Goal: Task Accomplishment & Management: Complete application form

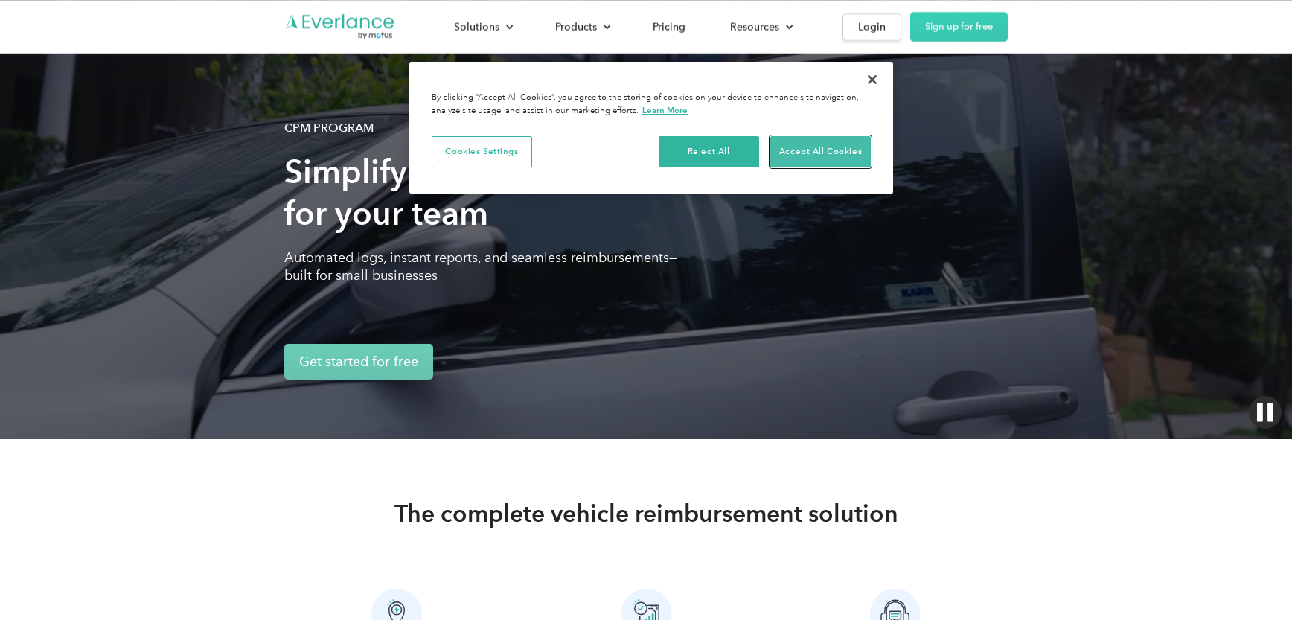
click at [833, 153] on button "Accept All Cookies" at bounding box center [820, 151] width 100 height 31
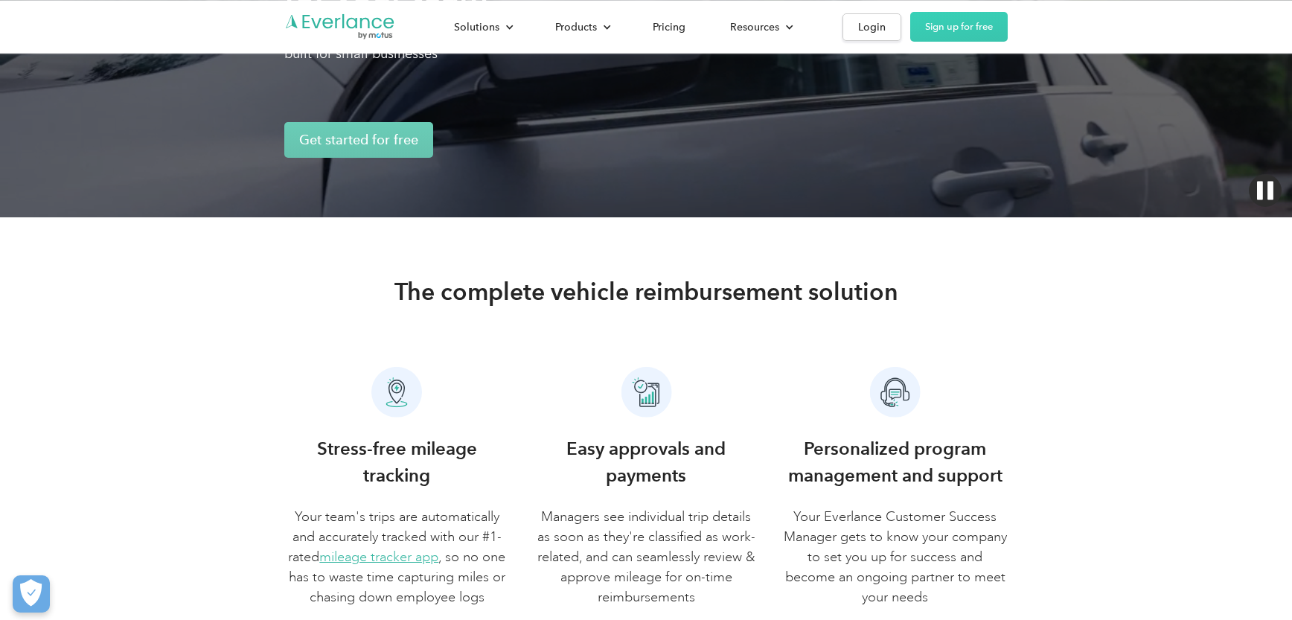
scroll to position [223, 0]
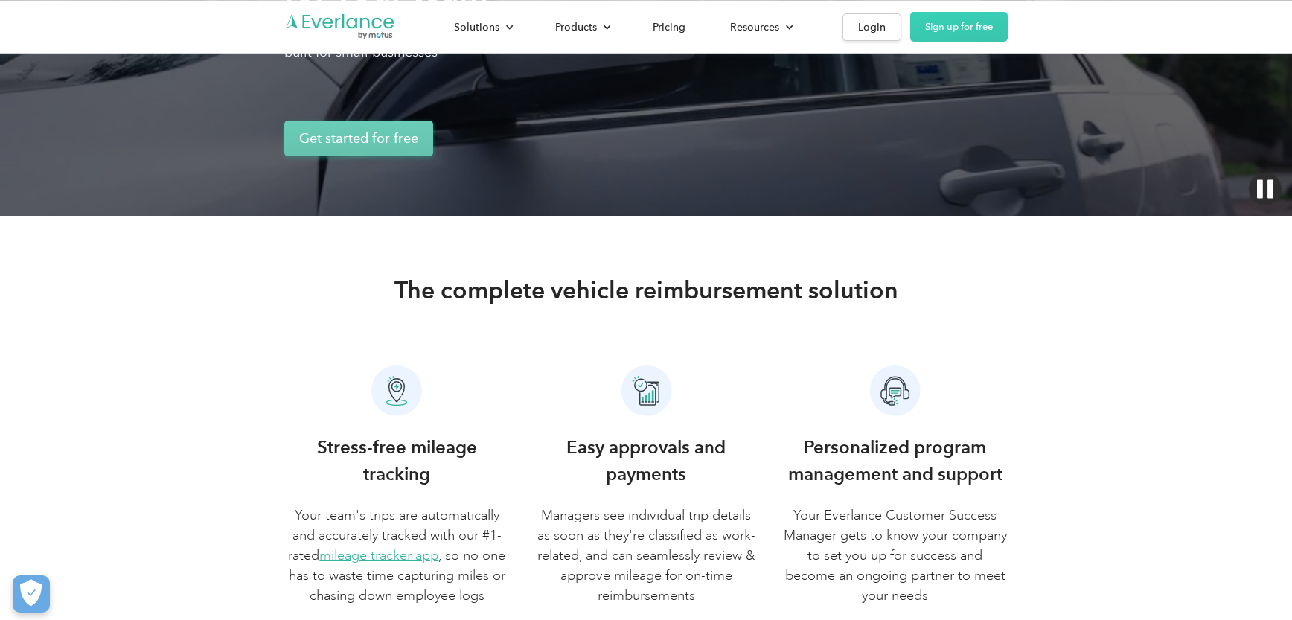
click at [354, 137] on link "Get started for free" at bounding box center [358, 139] width 149 height 36
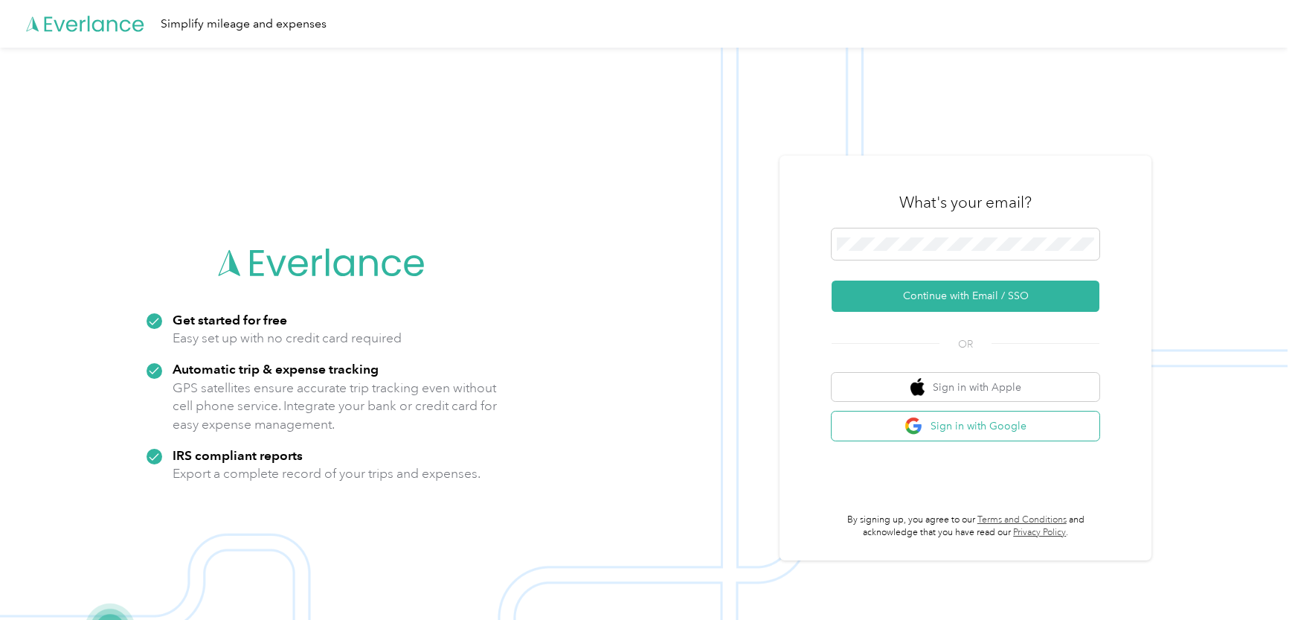
click at [988, 431] on button "Sign in with Google" at bounding box center [966, 425] width 268 height 29
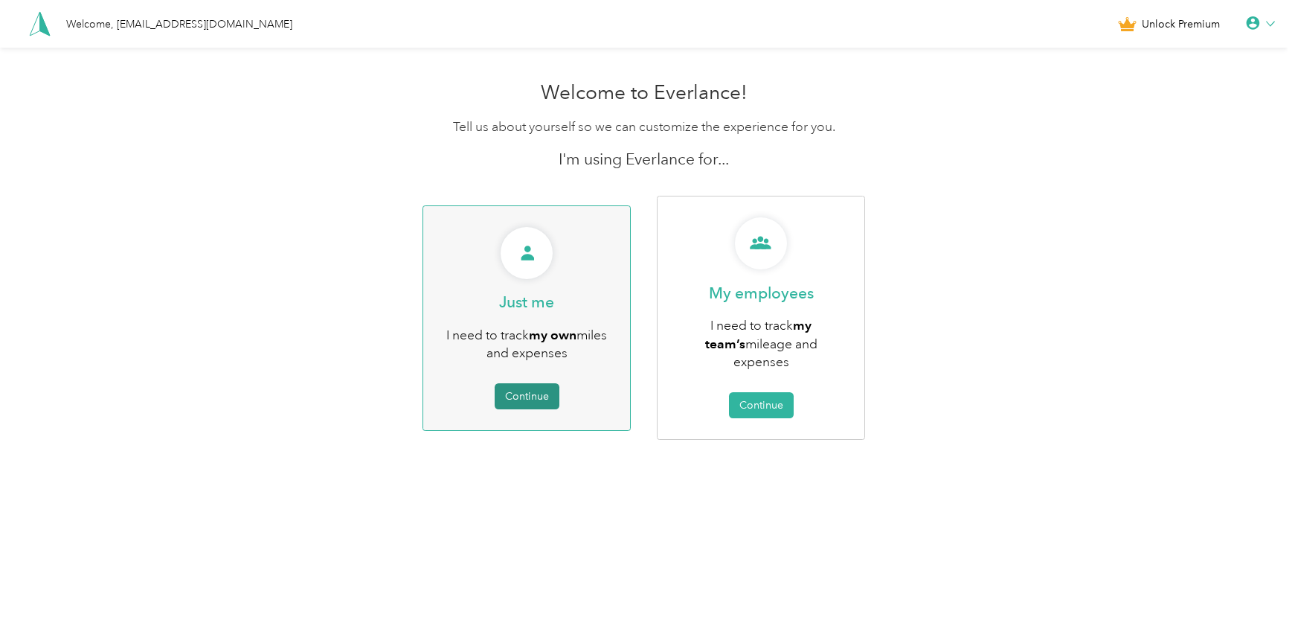
click at [525, 386] on button "Continue" at bounding box center [527, 396] width 65 height 26
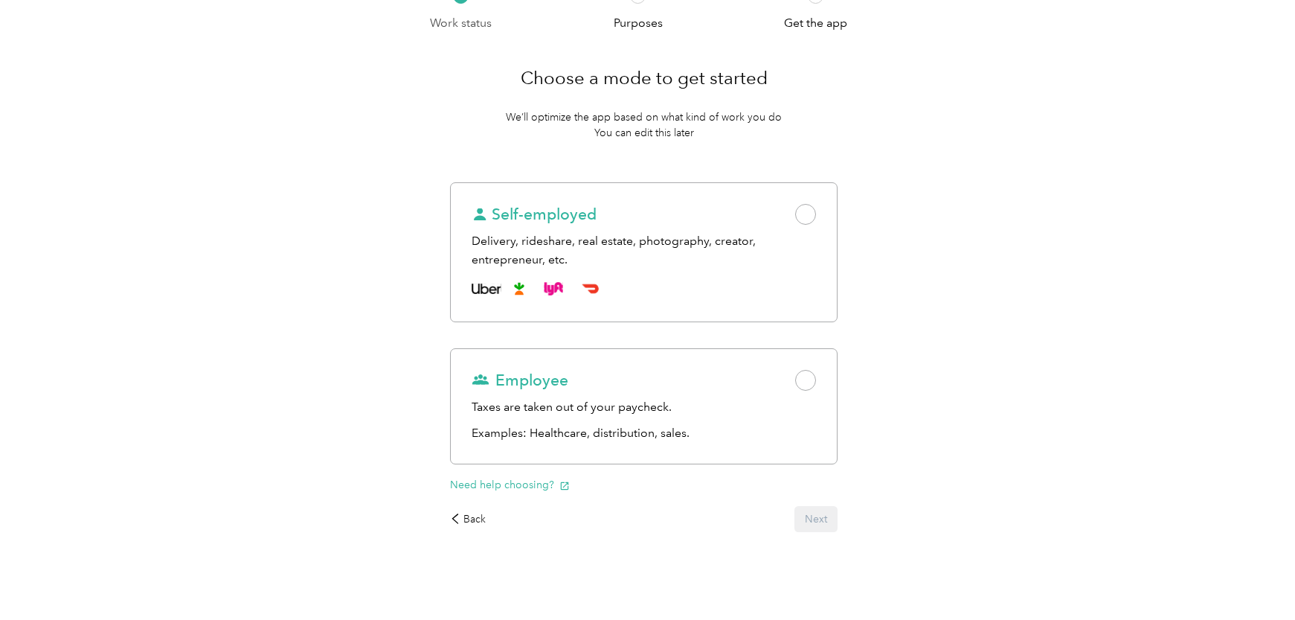
scroll to position [79, 0]
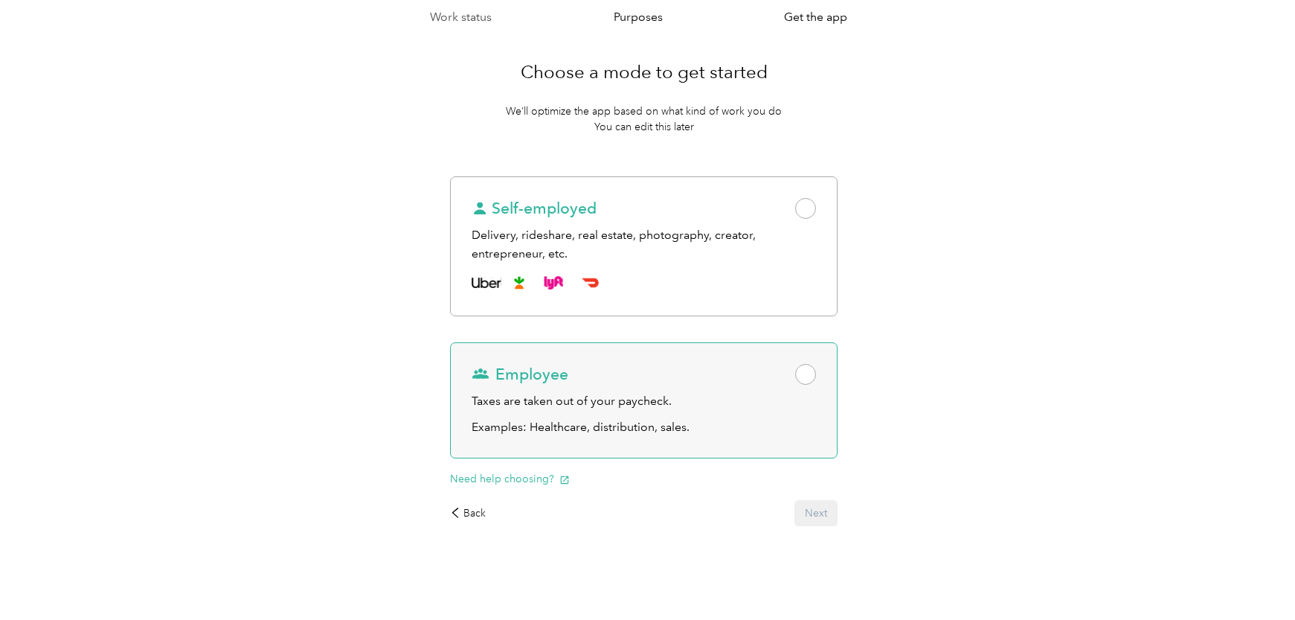
click at [813, 377] on span at bounding box center [805, 374] width 21 height 21
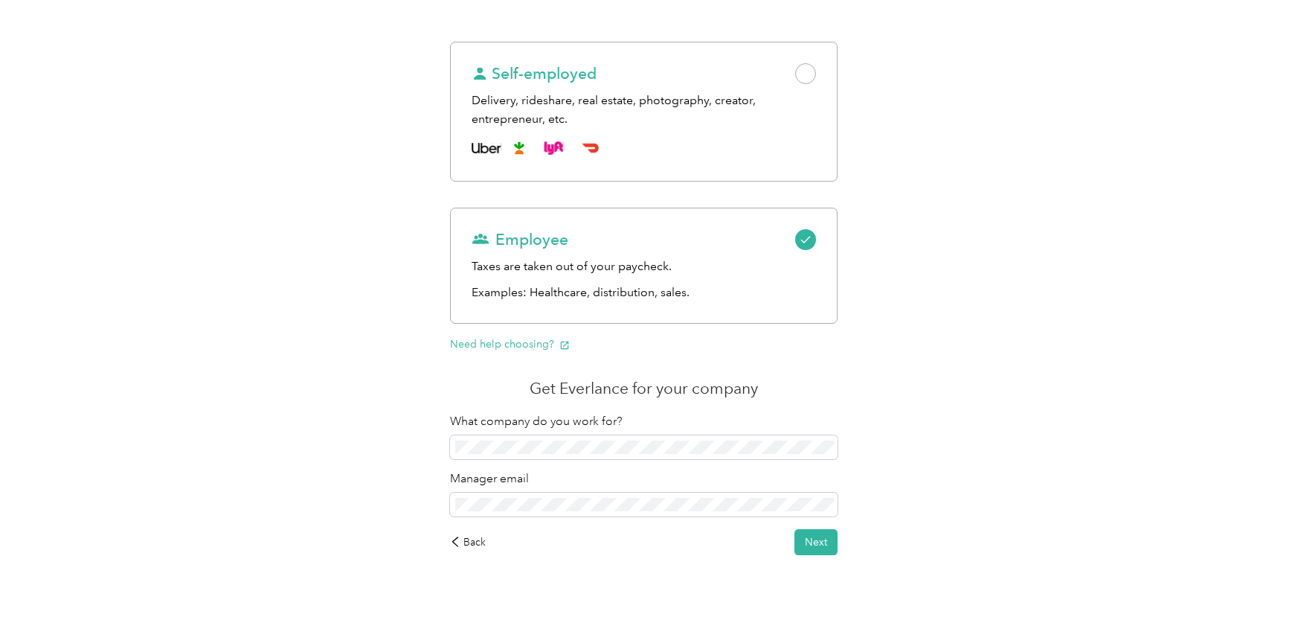
scroll to position [243, 0]
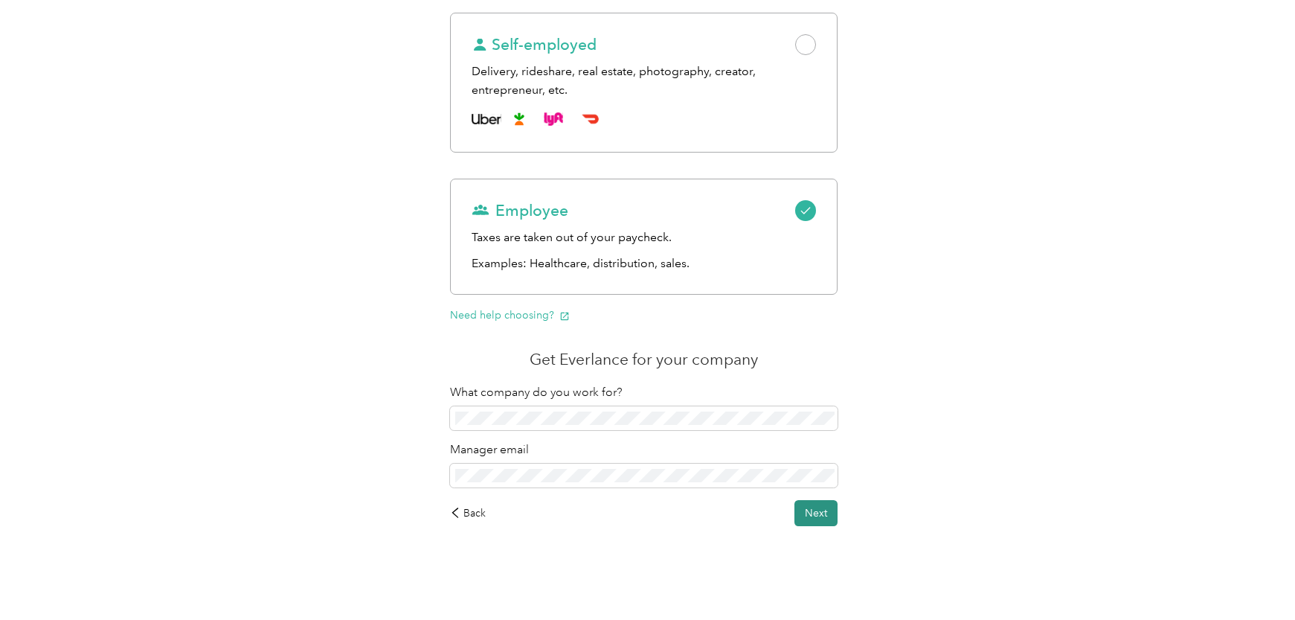
click at [819, 514] on button "Next" at bounding box center [816, 513] width 43 height 26
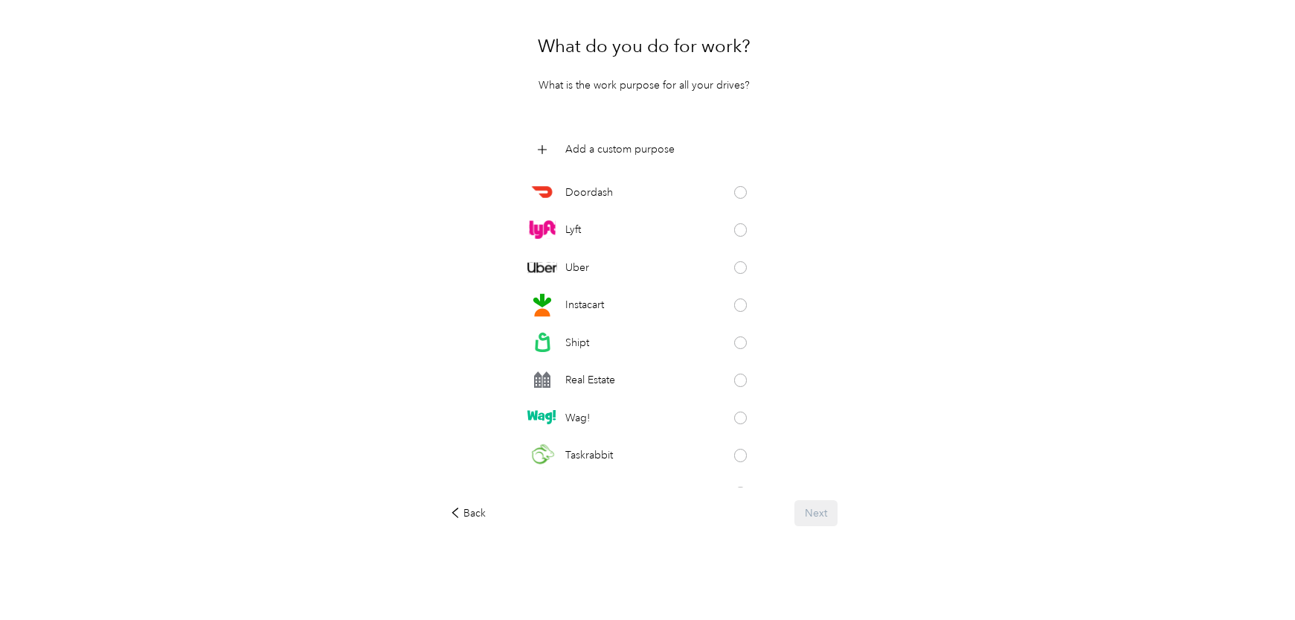
scroll to position [105, 0]
click at [593, 150] on p "Add a custom purpose" at bounding box center [619, 149] width 109 height 16
click at [939, 336] on div "Work status Purposes Get the app What do you do for work? What is the work purp…" at bounding box center [644, 282] width 1288 height 673
click at [702, 529] on div "What do you do for work? What is the work purpose for all your drives? Doordash…" at bounding box center [643, 275] width 429 height 543
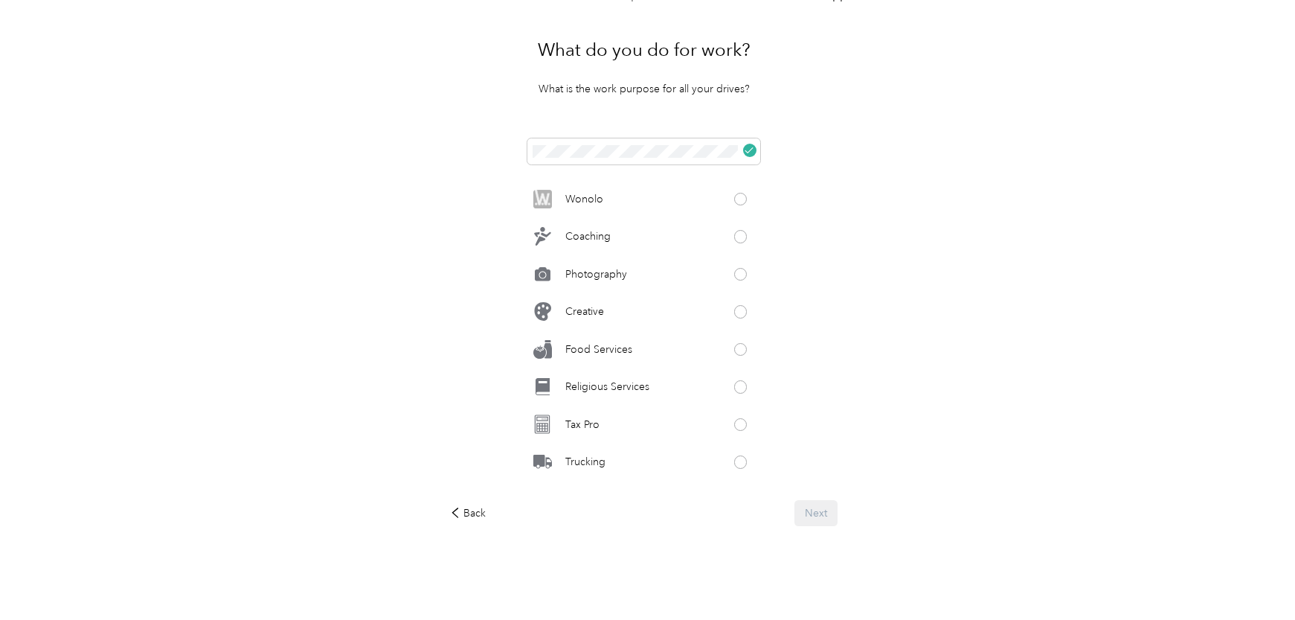
scroll to position [696, 0]
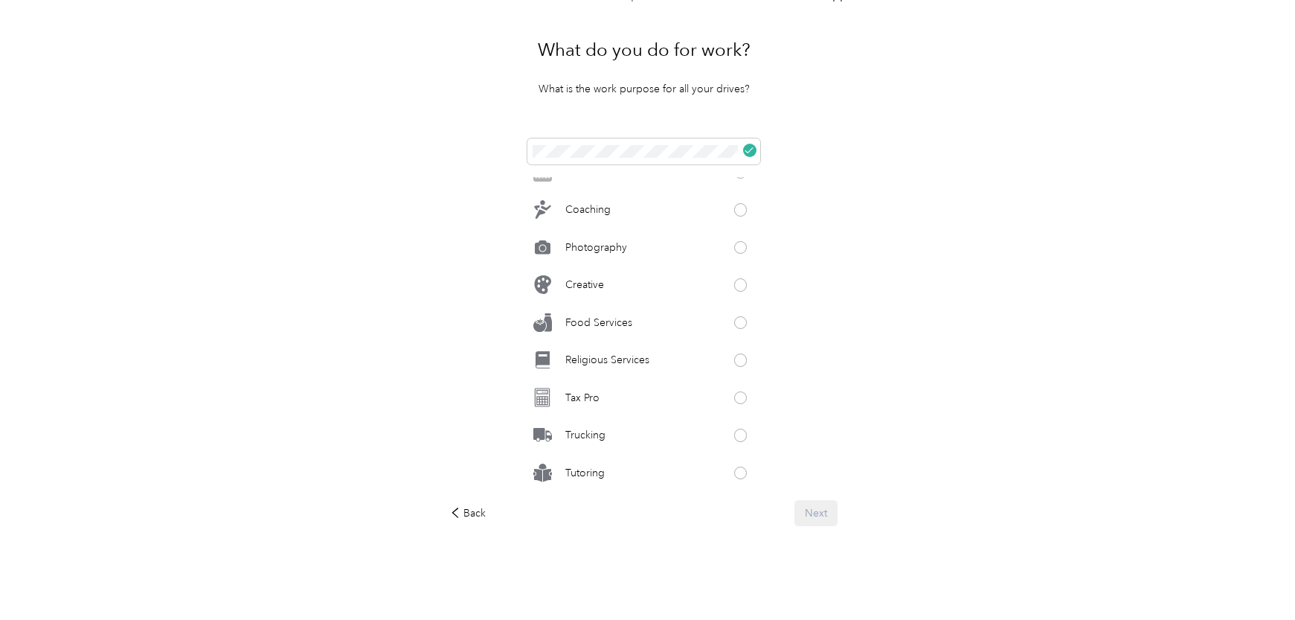
click at [818, 516] on div "Back Next" at bounding box center [644, 513] width 388 height 26
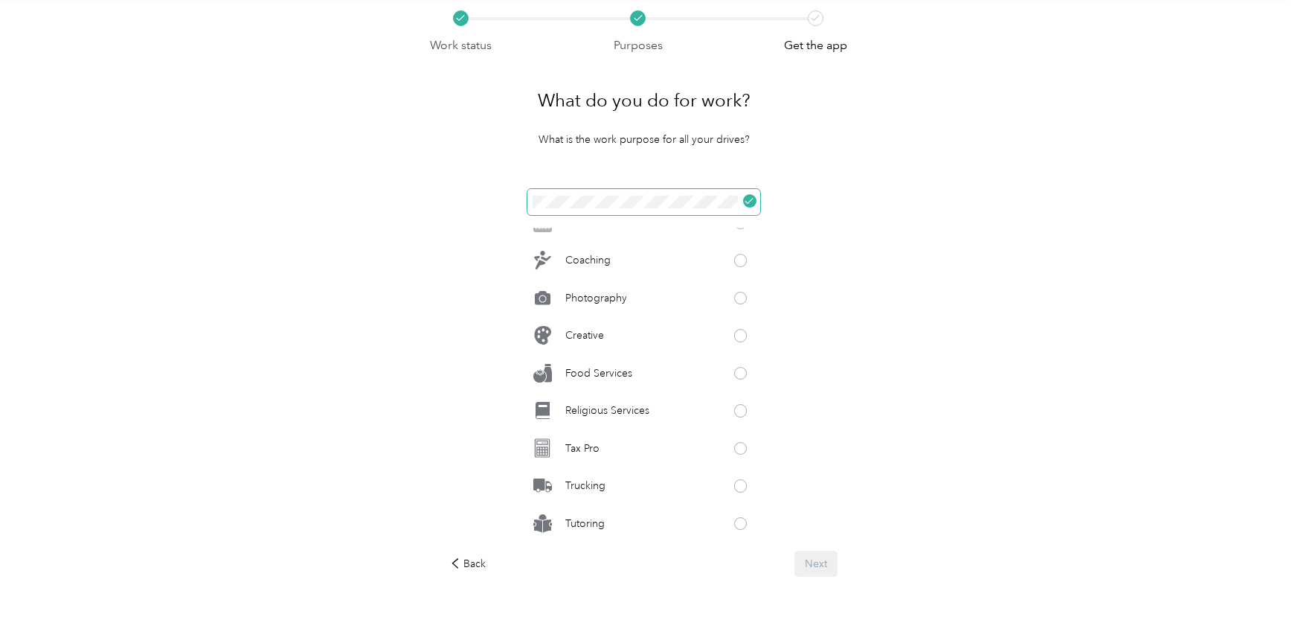
scroll to position [0, 0]
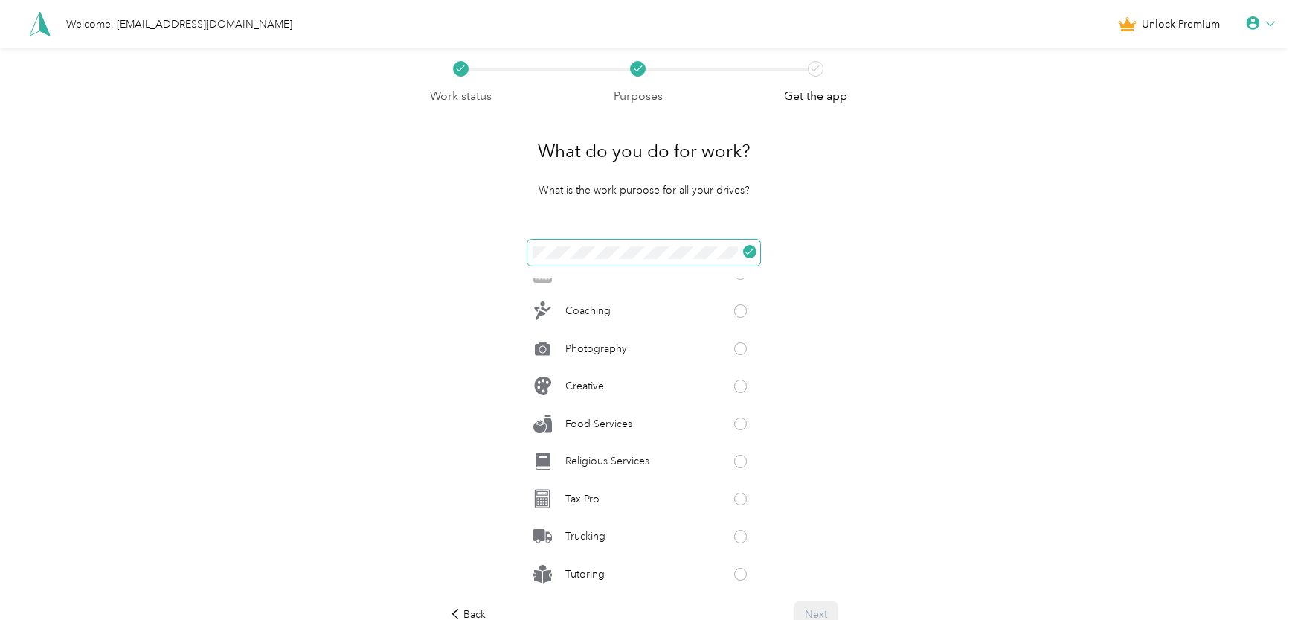
click button at bounding box center [749, 251] width 13 height 13
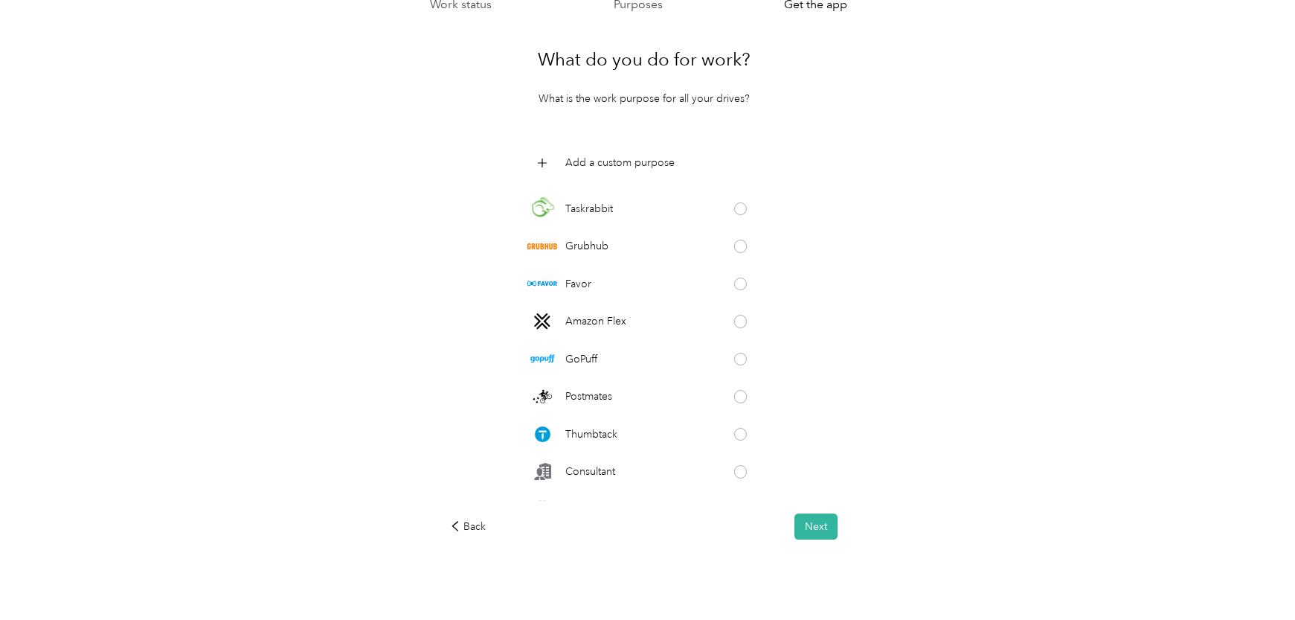
scroll to position [105, 0]
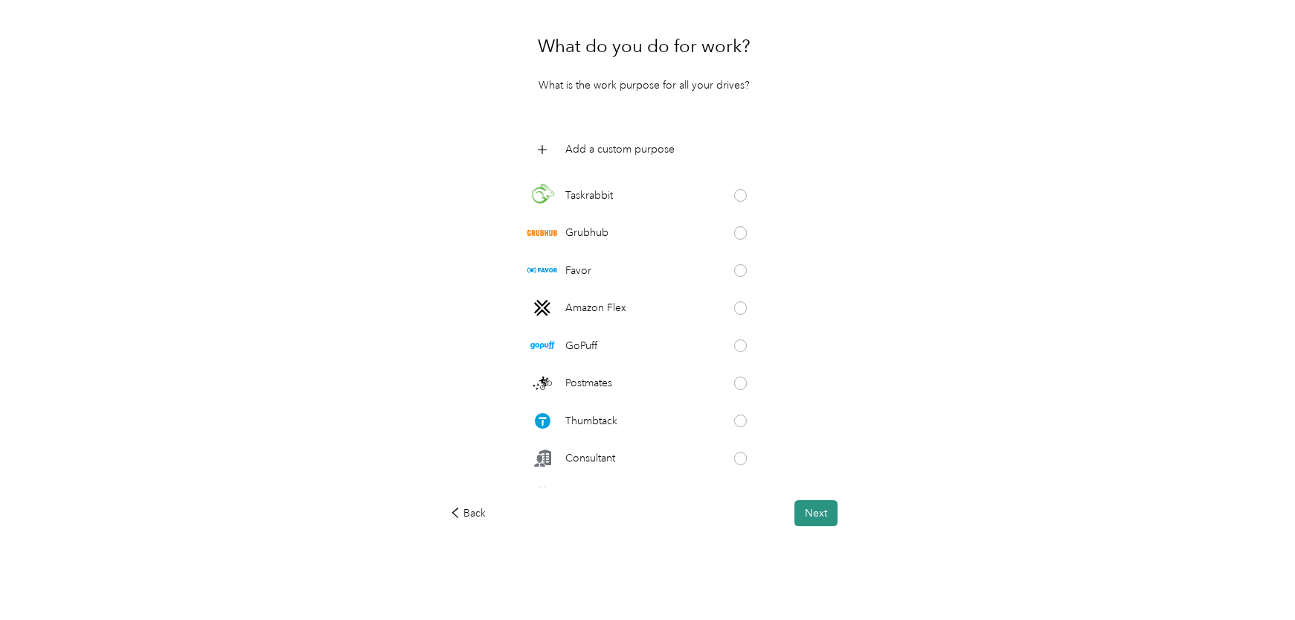
click at [826, 514] on button "Next" at bounding box center [816, 513] width 43 height 26
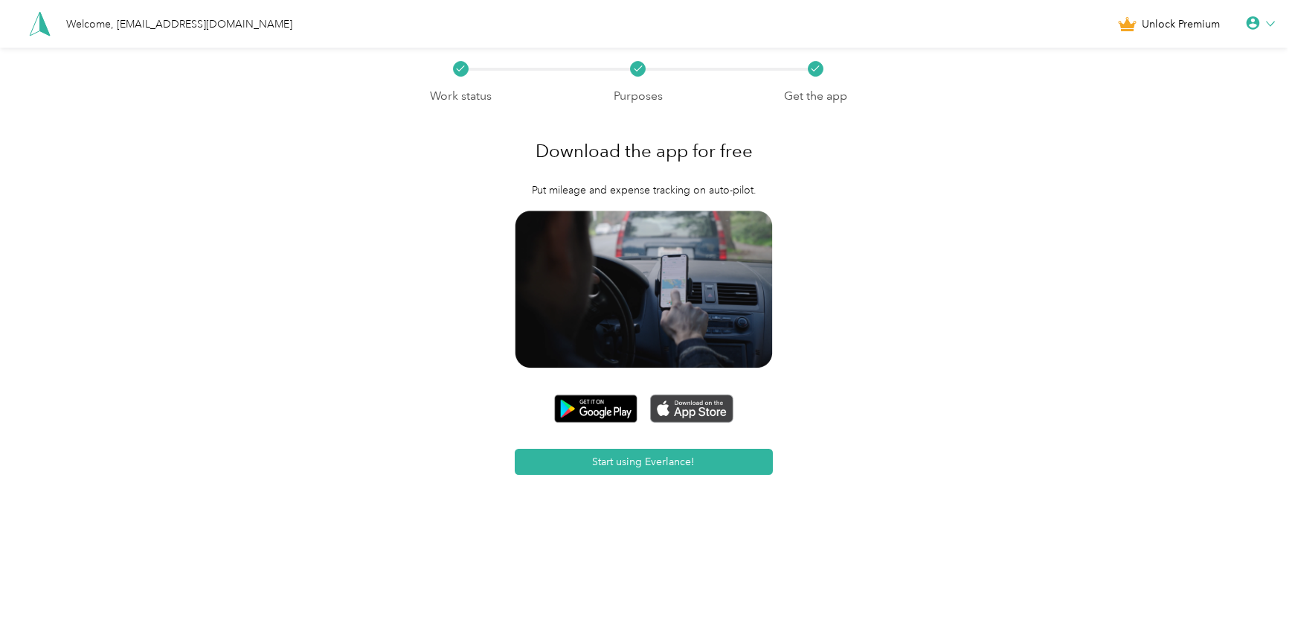
click at [703, 408] on img at bounding box center [691, 408] width 83 height 28
